Goal: Information Seeking & Learning: Learn about a topic

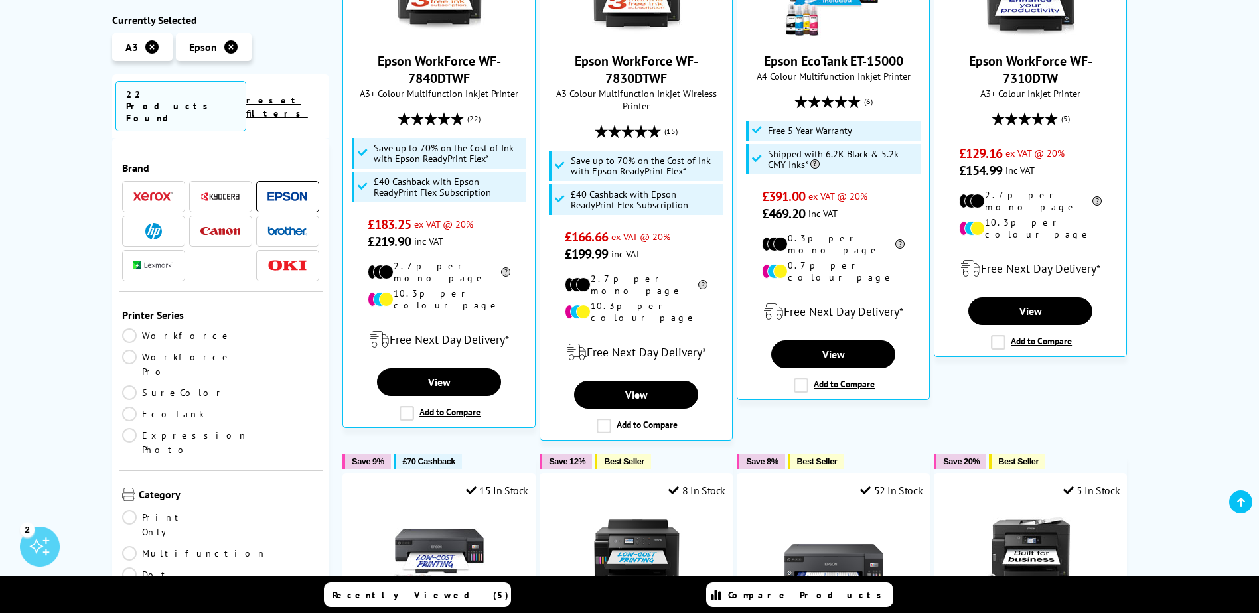
scroll to position [398, 0]
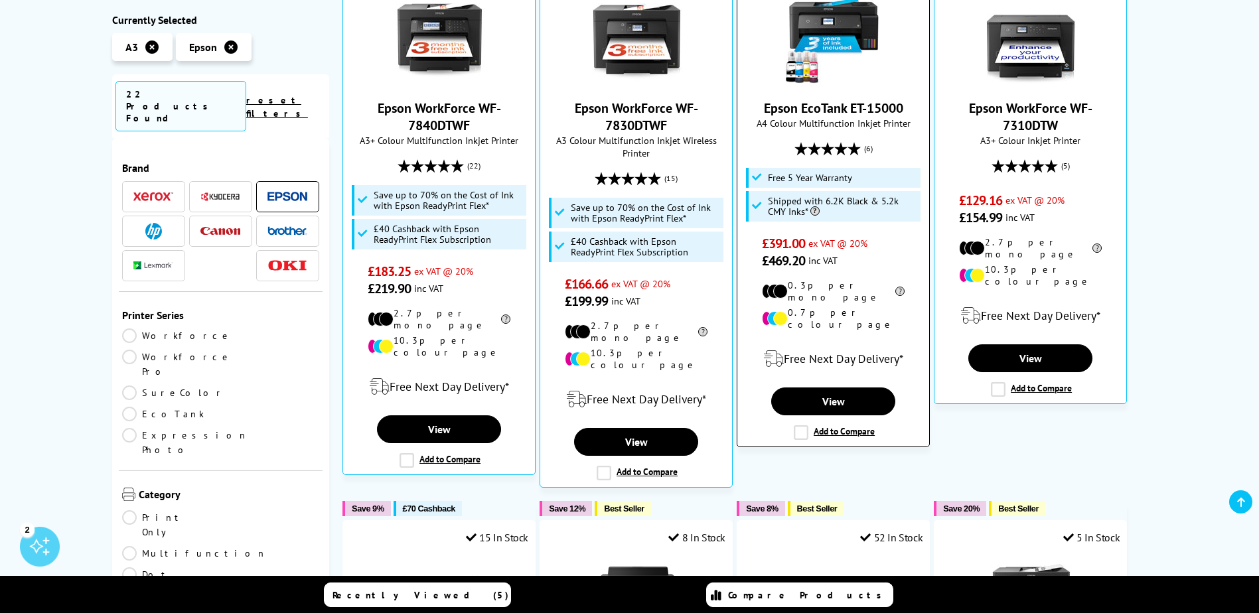
click at [829, 107] on link "Epson EcoTank ET-15000" at bounding box center [833, 108] width 139 height 17
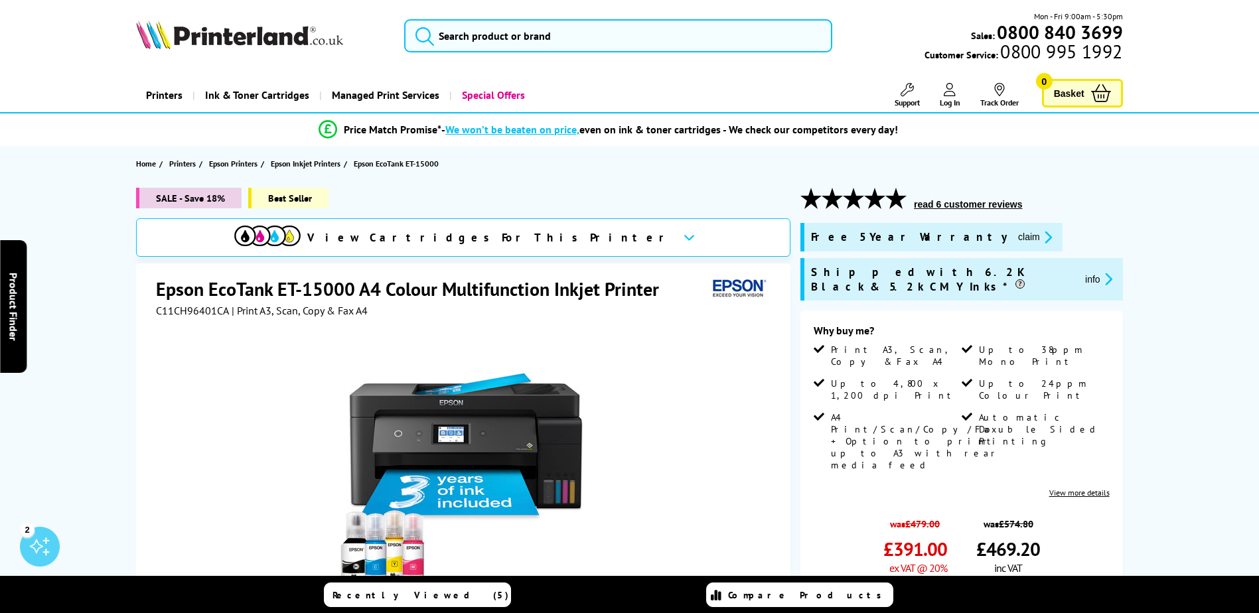
click at [193, 307] on span "C11CH96401CA" at bounding box center [192, 310] width 73 height 13
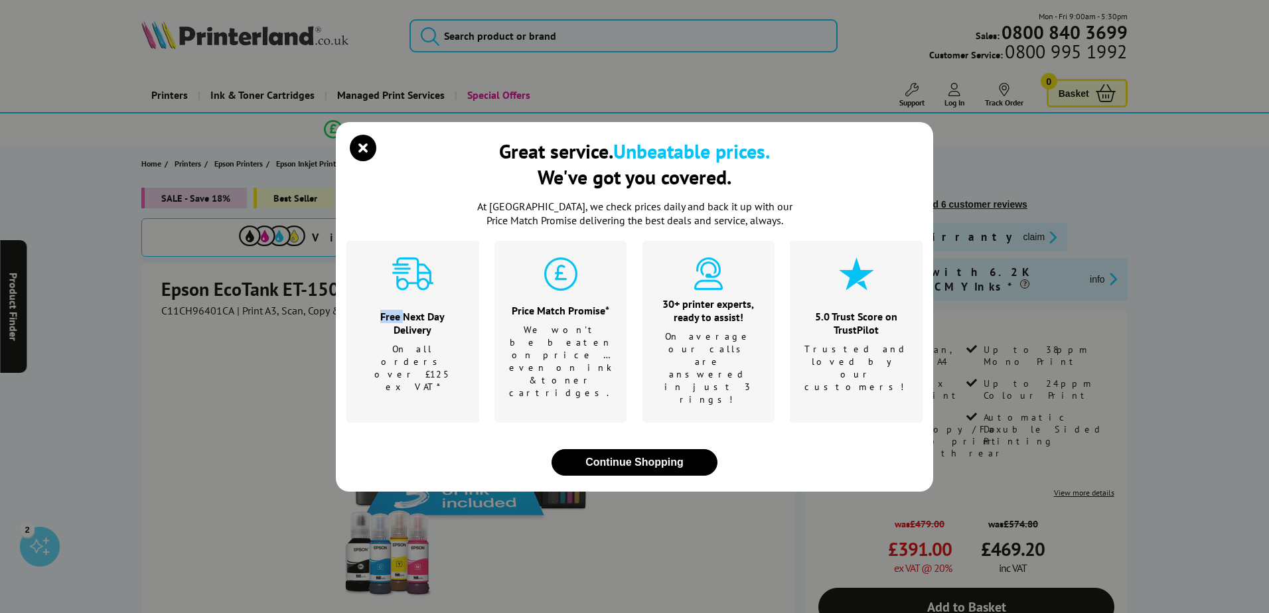
click at [193, 307] on div "Great service. Unbeatable prices. We've got you covered. At Printerland, we che…" at bounding box center [634, 306] width 1269 height 613
click at [626, 449] on button "Continue Shopping" at bounding box center [635, 462] width 166 height 27
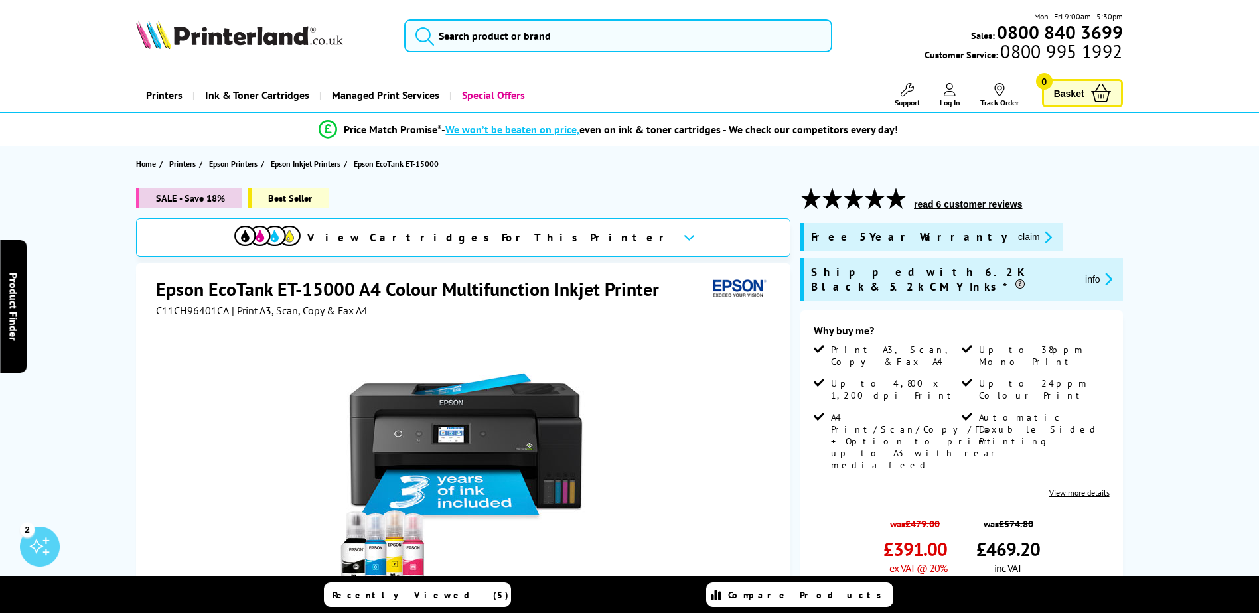
click at [195, 313] on span "C11CH96401CA" at bounding box center [192, 310] width 73 height 13
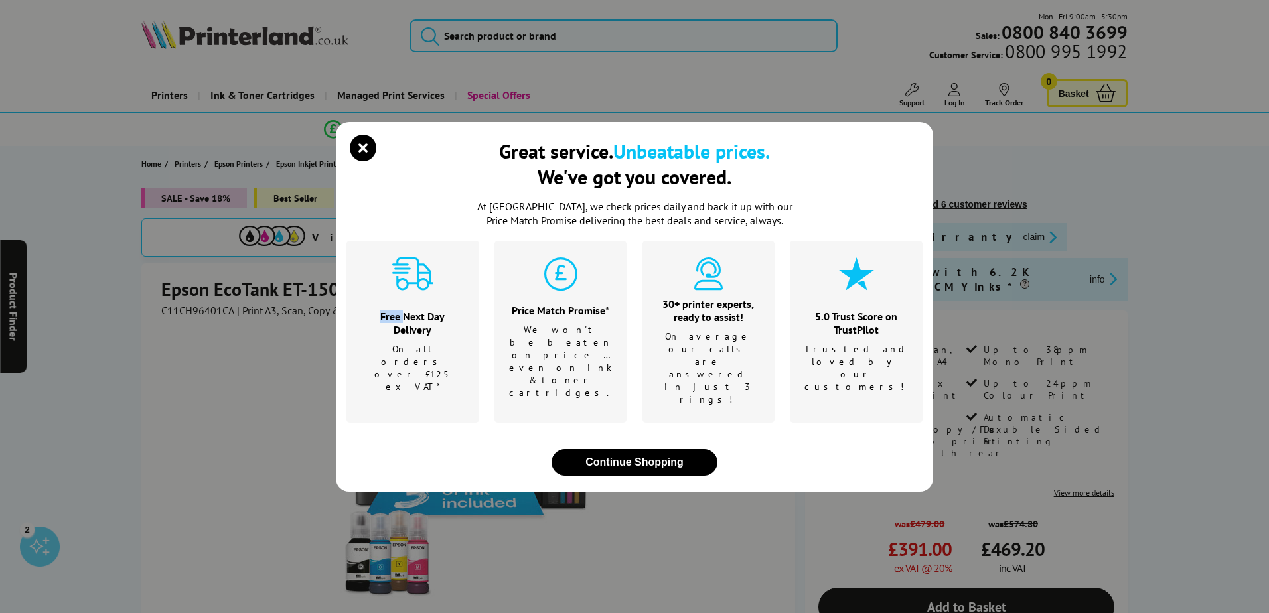
click at [195, 313] on div "Great service. Unbeatable prices. We've got you covered. At Printerland, we che…" at bounding box center [634, 306] width 1269 height 613
click at [629, 449] on button "Continue Shopping" at bounding box center [635, 462] width 166 height 27
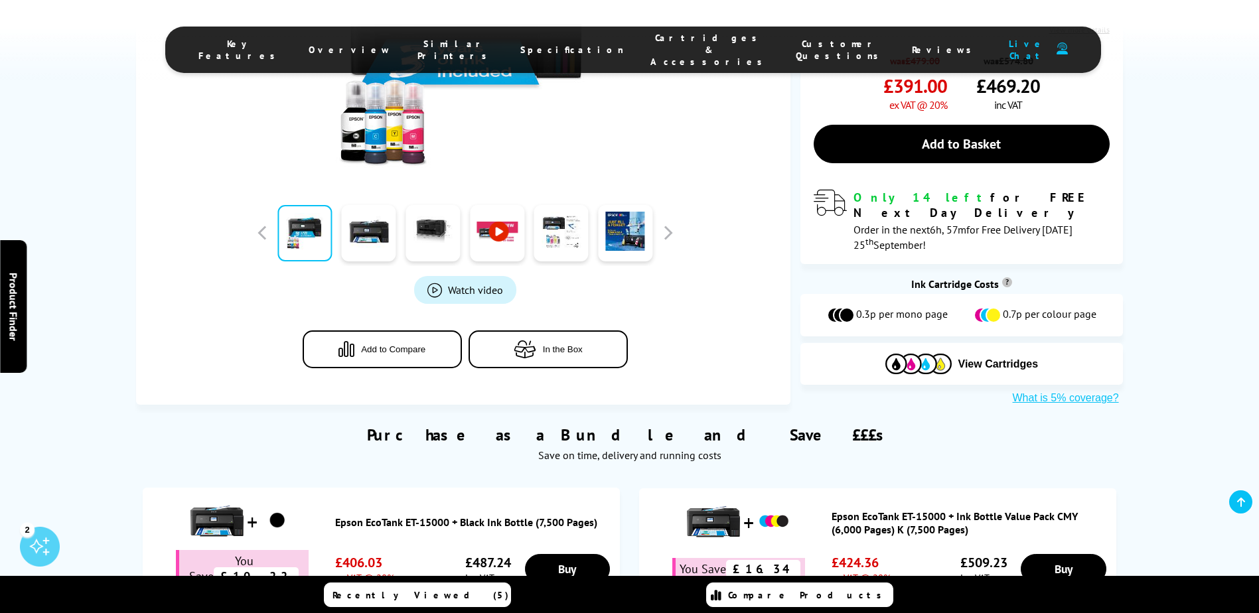
scroll to position [730, 0]
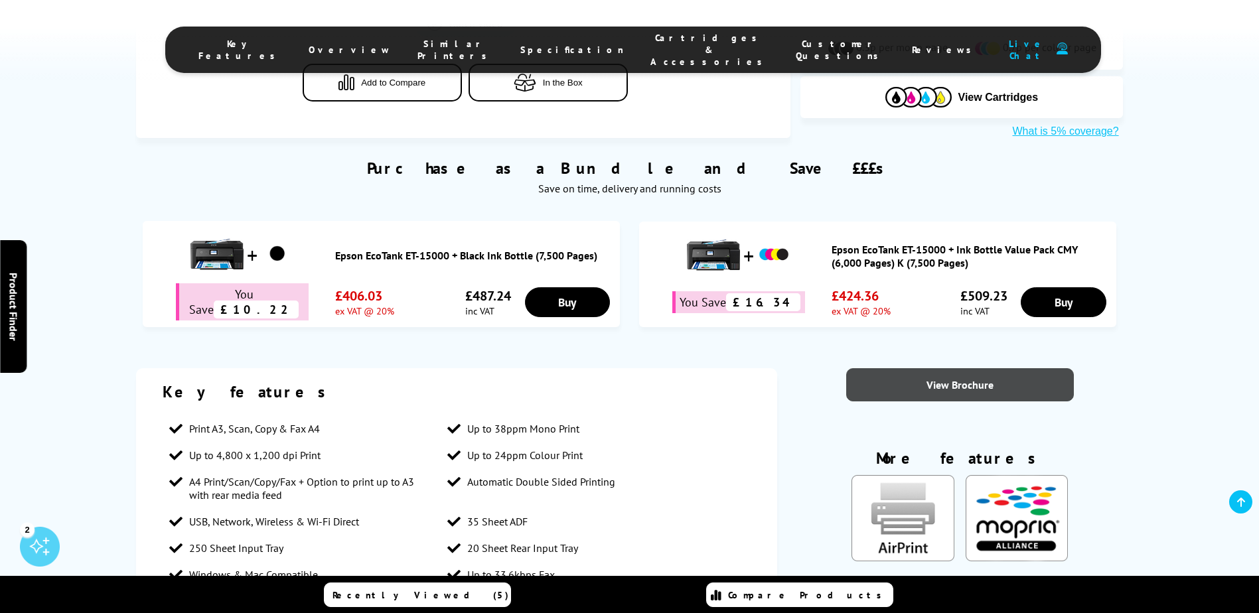
click at [963, 368] on link "View Brochure" at bounding box center [961, 384] width 228 height 33
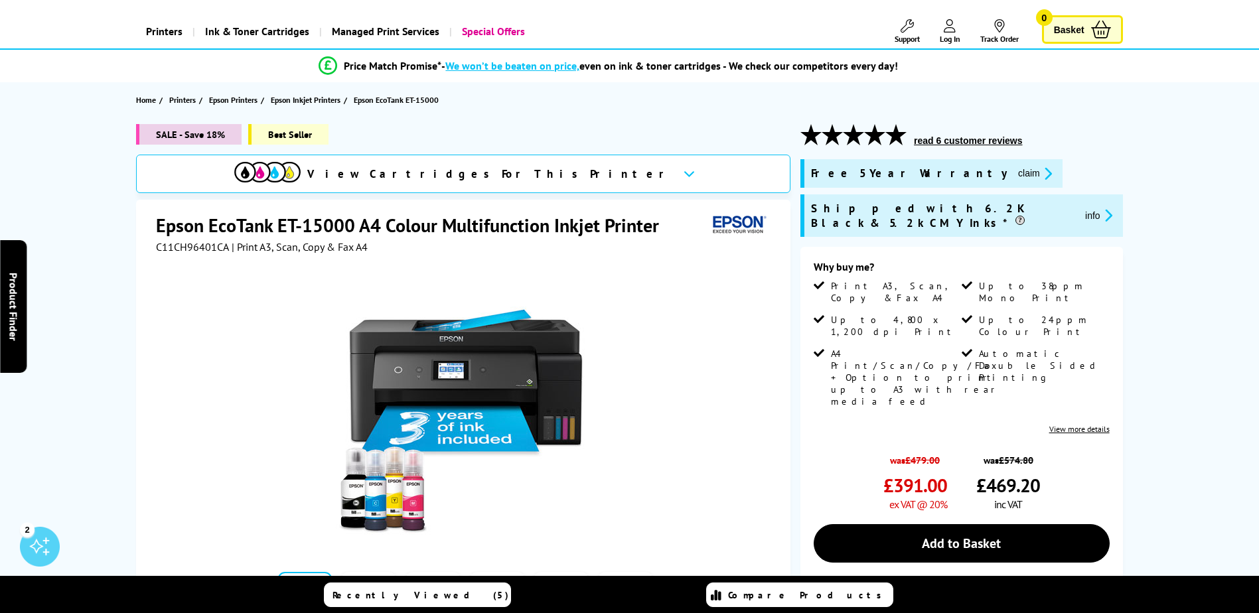
scroll to position [21, 0]
